Goal: Find specific page/section: Find specific page/section

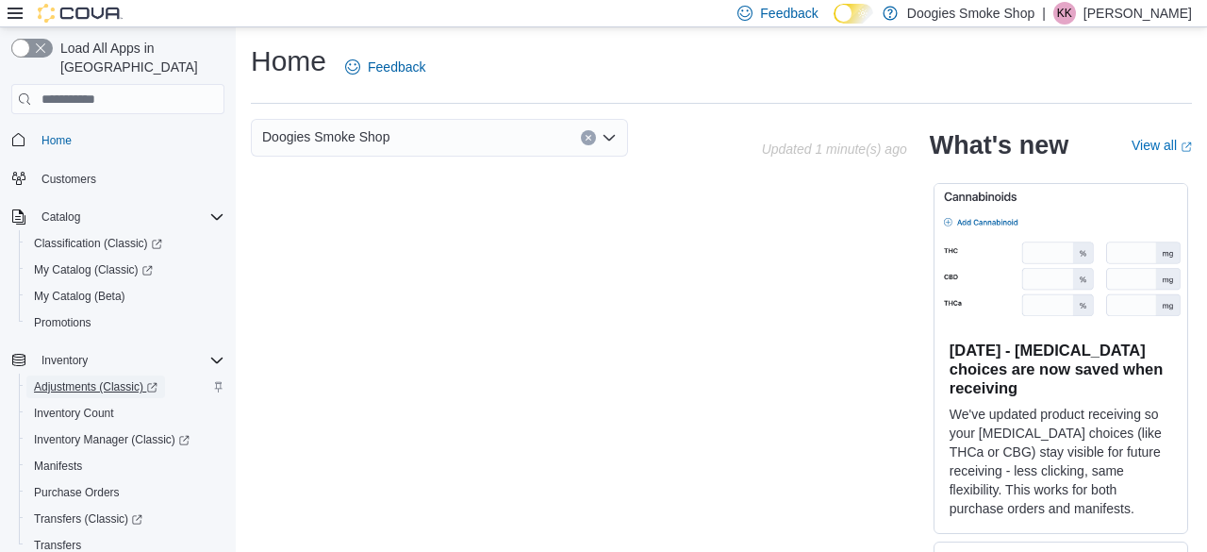
click at [95, 379] on span "Adjustments (Classic)" at bounding box center [96, 386] width 124 height 15
